Goal: Unclear

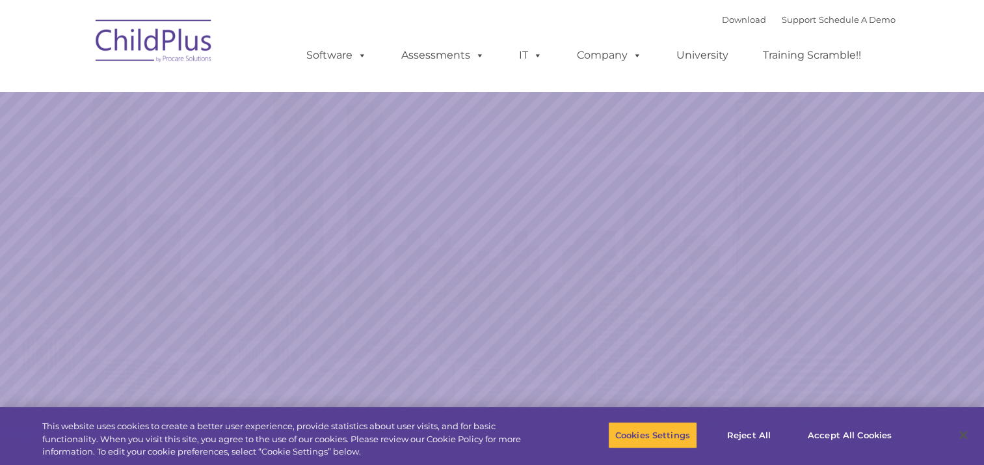
select select "MEDIUM"
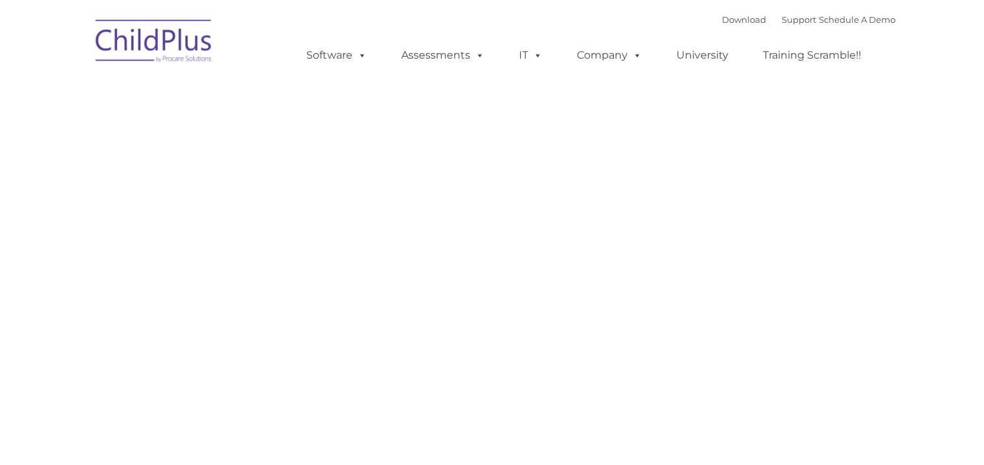
type input ""
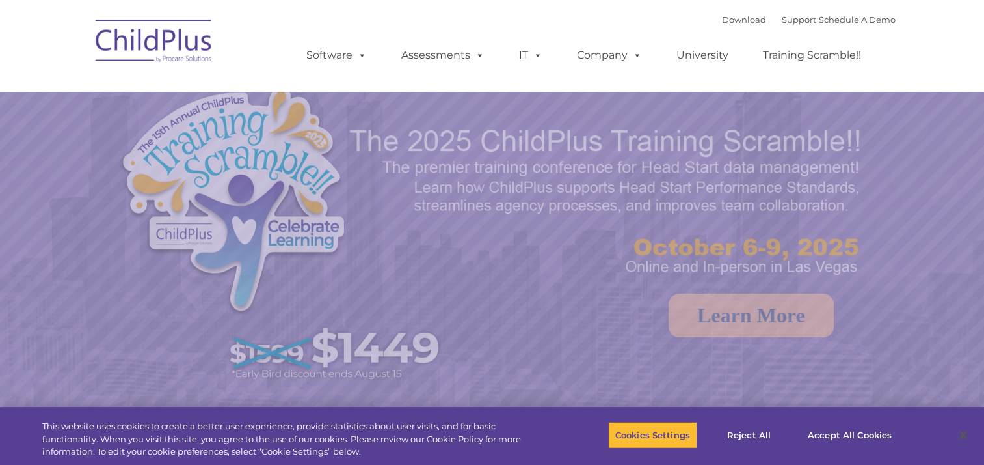
select select "MEDIUM"
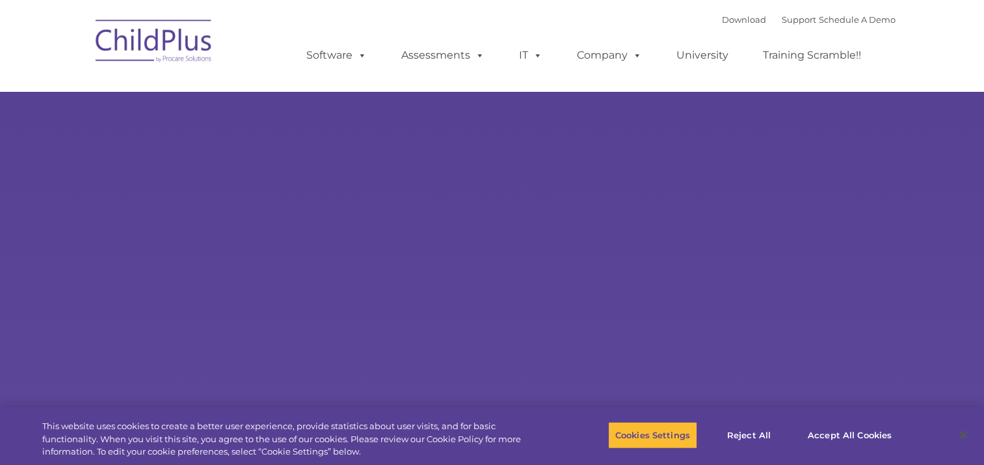
select select "MEDIUM"
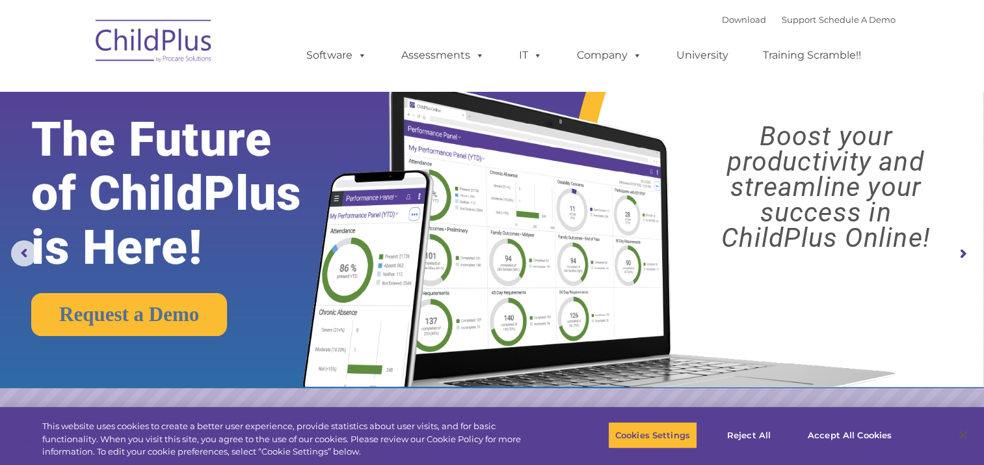
click at [951, 241] on rs-arrow at bounding box center [963, 254] width 26 height 26
